Goal: Find specific page/section: Find specific page/section

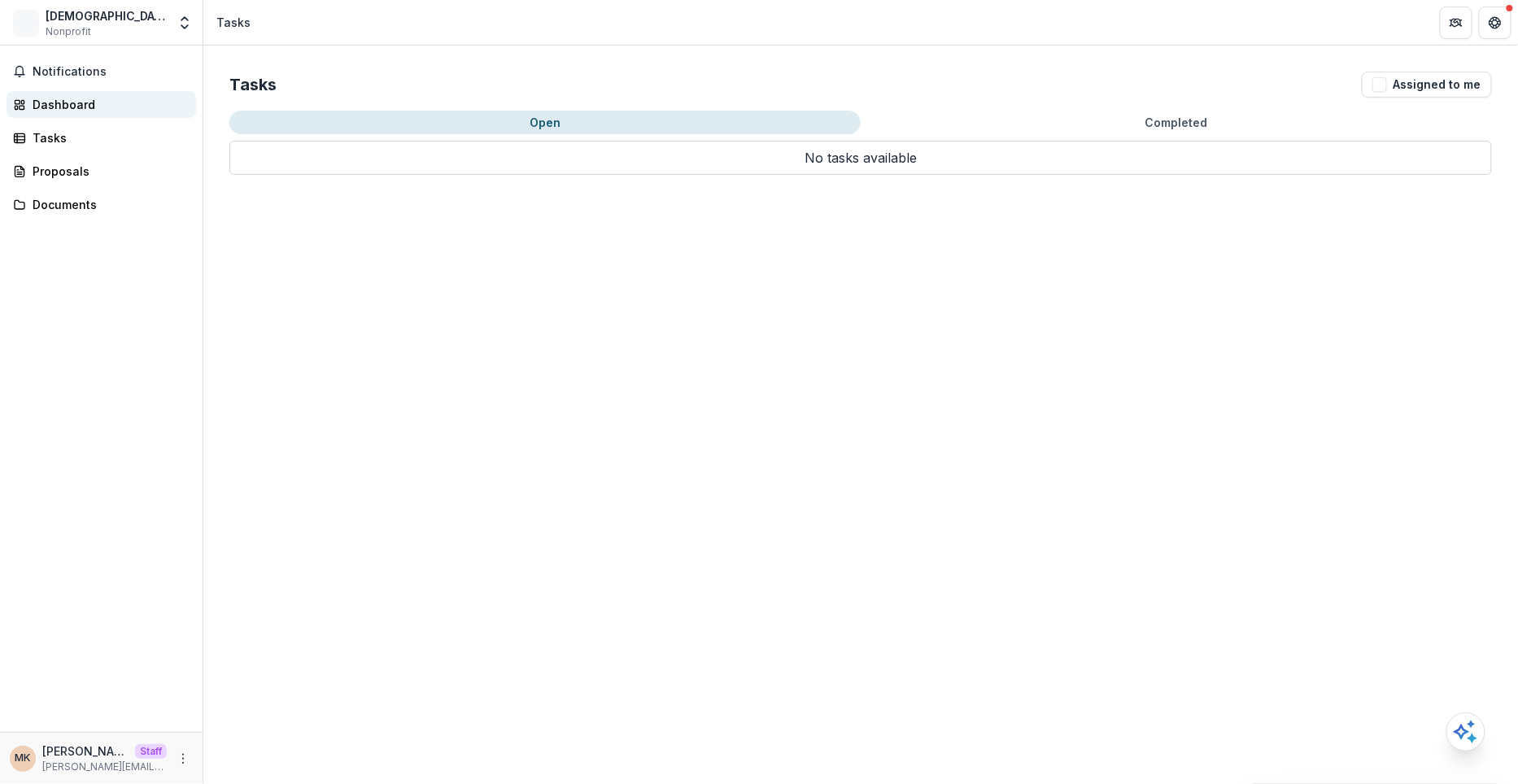
click at [116, 98] on div "Dashboard" at bounding box center [108, 104] width 151 height 17
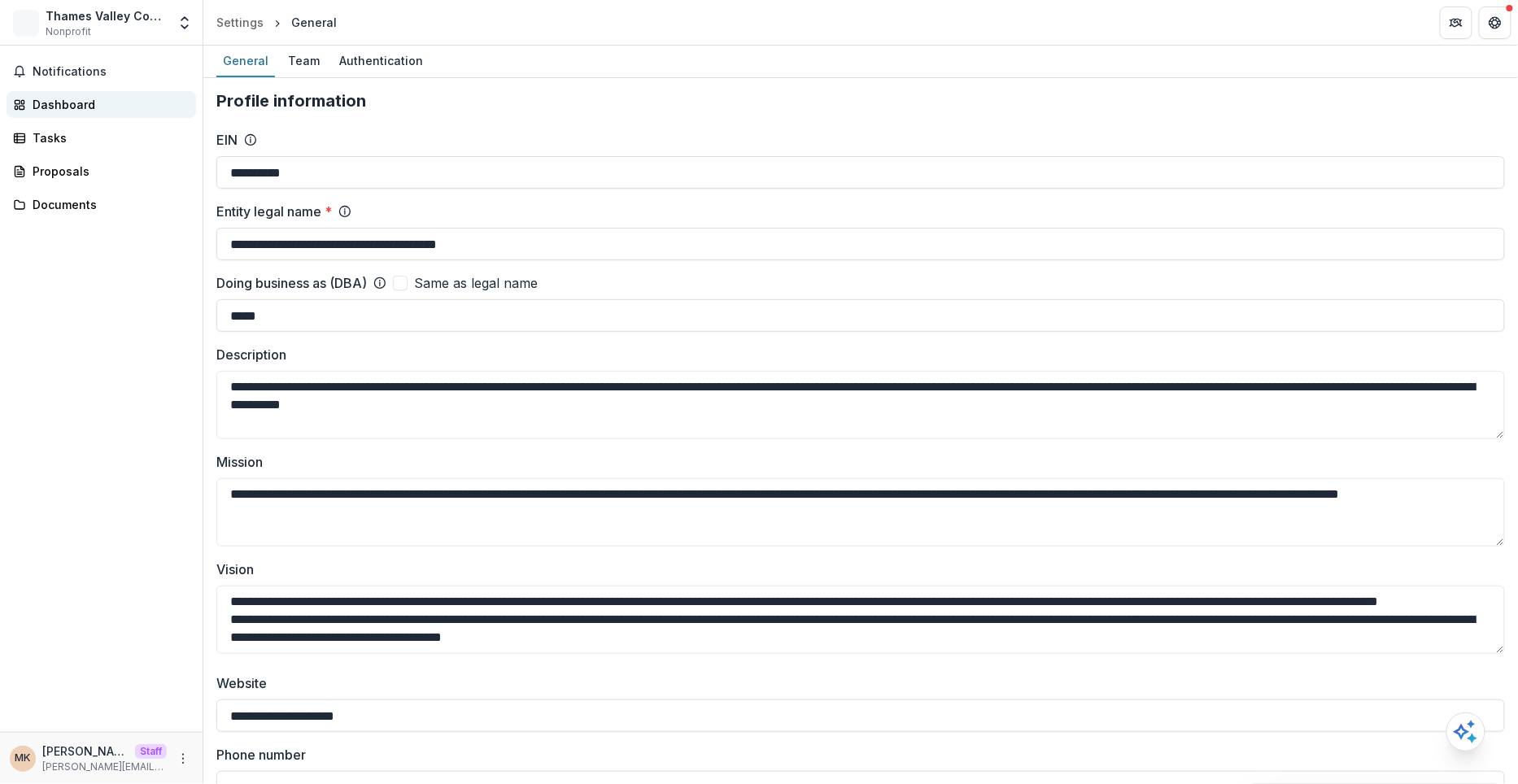
click at [99, 102] on div "Dashboard" at bounding box center [108, 104] width 151 height 17
